Goal: Task Accomplishment & Management: Use online tool/utility

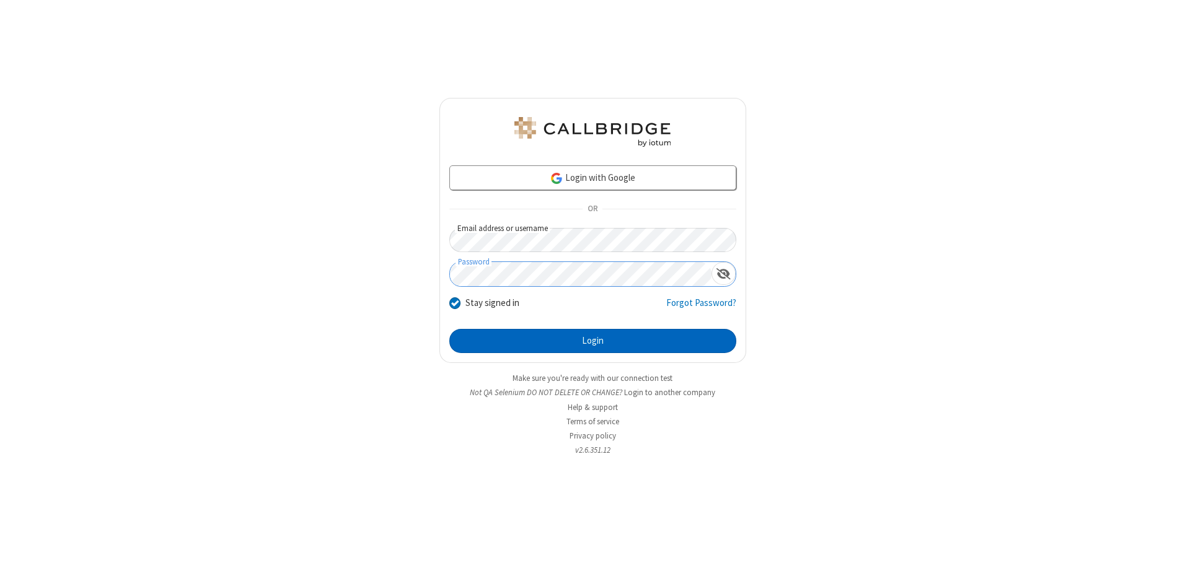
click at [593, 341] on button "Login" at bounding box center [592, 341] width 287 height 25
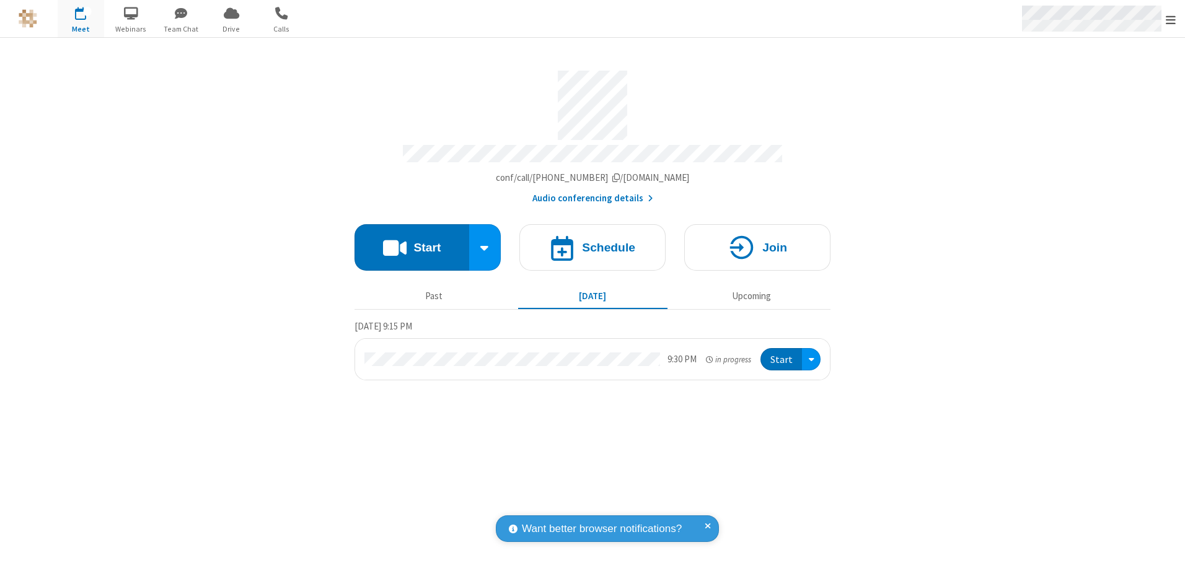
click at [1171, 19] on span "Open menu" at bounding box center [1171, 20] width 10 height 12
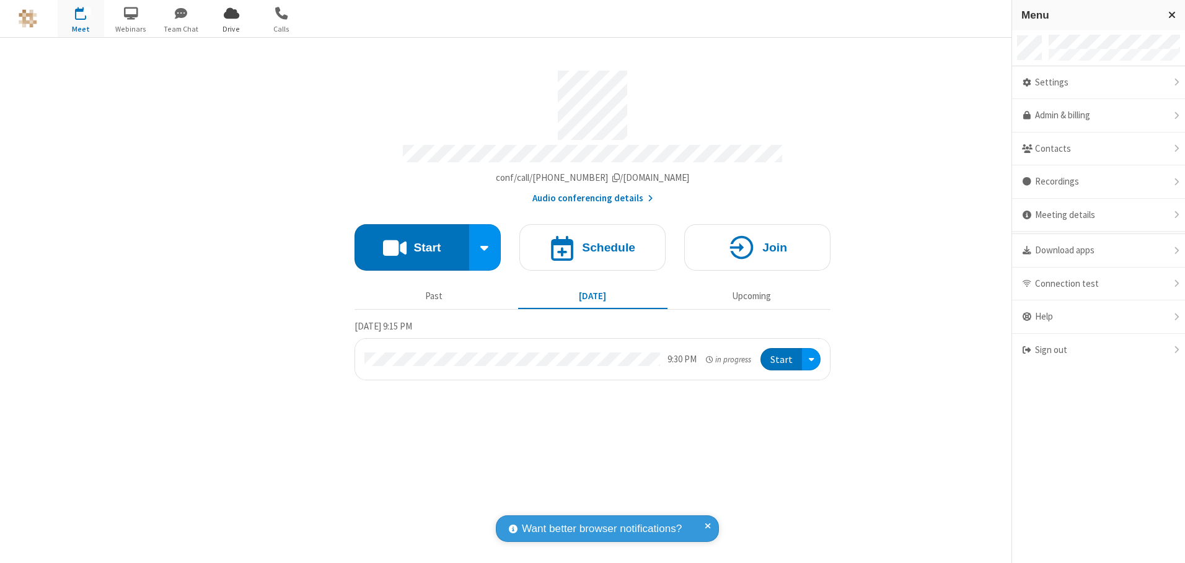
click at [231, 29] on span "Drive" at bounding box center [231, 29] width 46 height 11
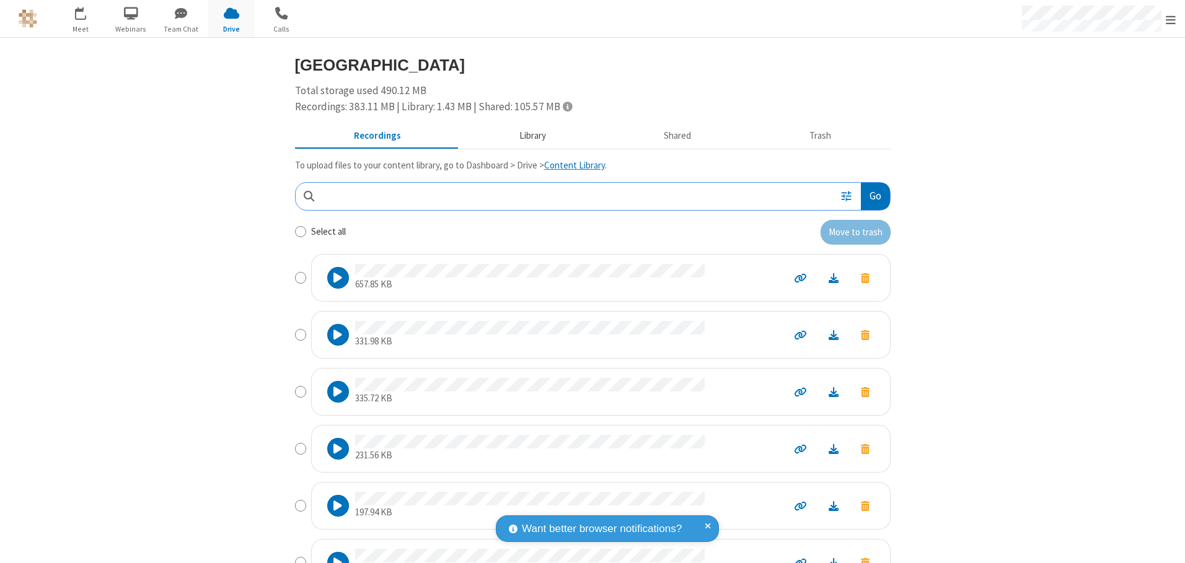
click at [526, 136] on button "Library" at bounding box center [532, 137] width 145 height 24
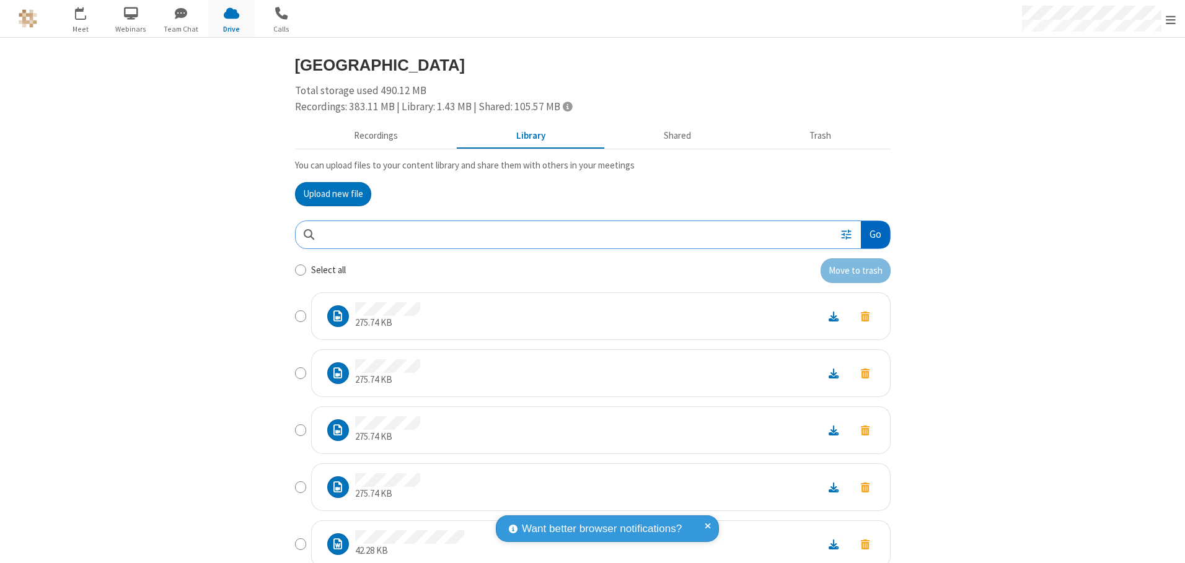
click at [870, 234] on button "Go" at bounding box center [875, 235] width 29 height 28
click at [328, 194] on button "Upload new file" at bounding box center [333, 194] width 76 height 25
